Goal: Find specific page/section: Find specific page/section

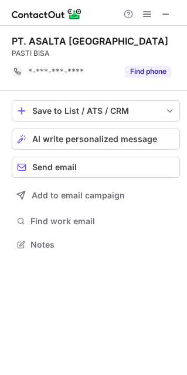
scroll to position [6, 6]
click at [169, 14] on span at bounding box center [165, 13] width 9 height 9
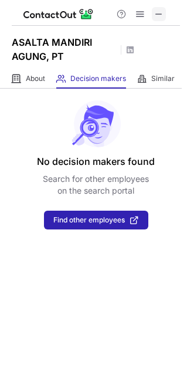
click at [158, 12] on span at bounding box center [158, 13] width 9 height 9
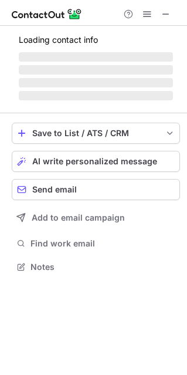
scroll to position [265, 187]
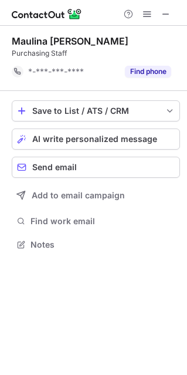
scroll to position [6, 6]
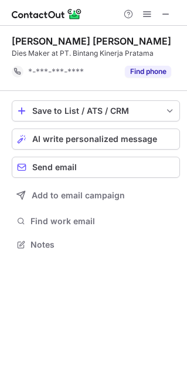
scroll to position [6, 6]
